Goal: Check status: Check status

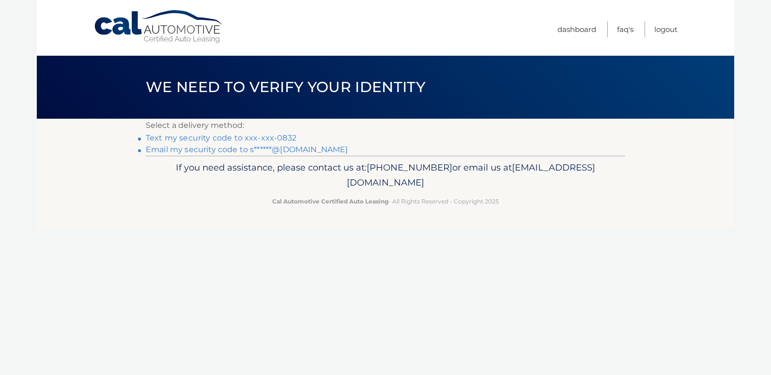
click at [250, 138] on link "Text my security code to xxx-xxx-0832" at bounding box center [221, 137] width 151 height 9
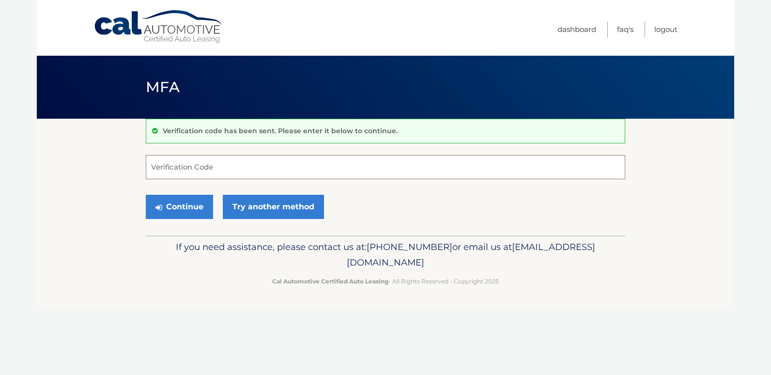
click at [249, 167] on input "Verification Code" at bounding box center [385, 167] width 479 height 24
type input "057547"
click at [166, 203] on button "Continue" at bounding box center [179, 207] width 67 height 24
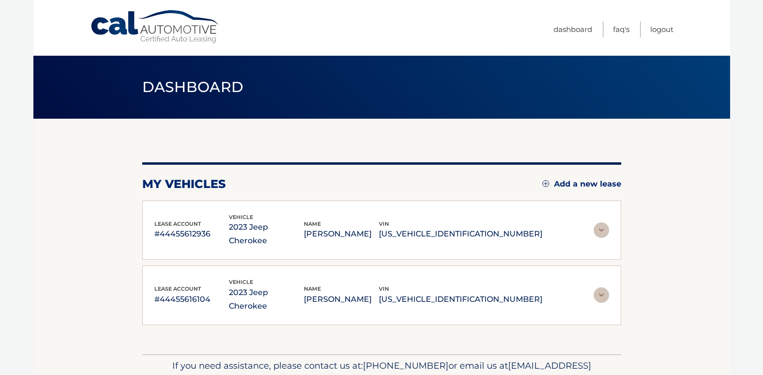
click at [602, 225] on img at bounding box center [601, 229] width 15 height 15
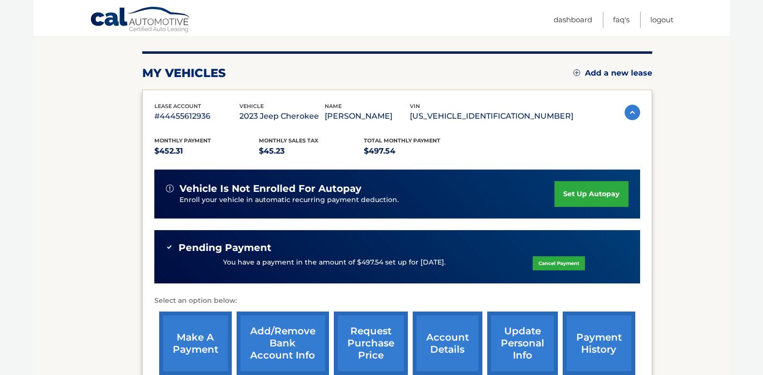
scroll to position [111, 0]
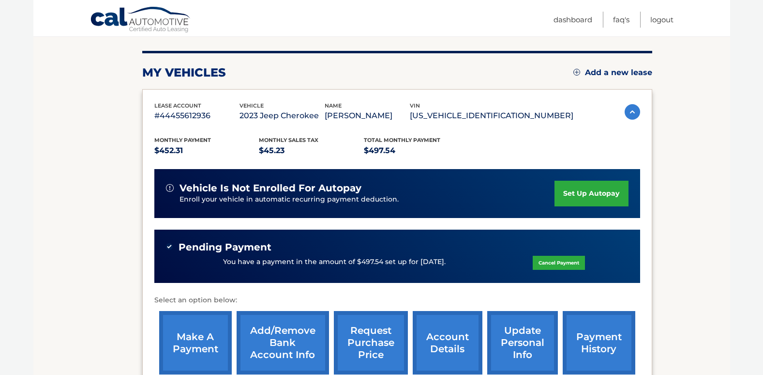
click at [617, 346] on link "payment history" at bounding box center [599, 342] width 73 height 63
